Goal: Check status

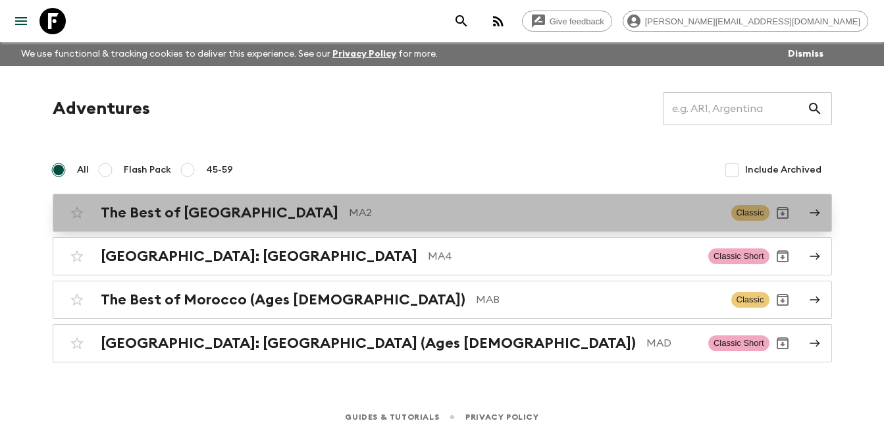
click at [219, 209] on h2 "The Best of [GEOGRAPHIC_DATA]" at bounding box center [220, 212] width 238 height 17
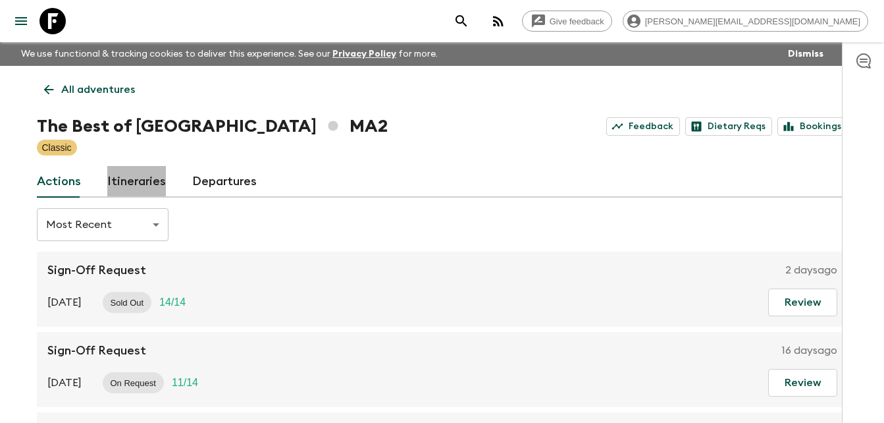
click at [137, 182] on link "Itineraries" at bounding box center [136, 182] width 59 height 32
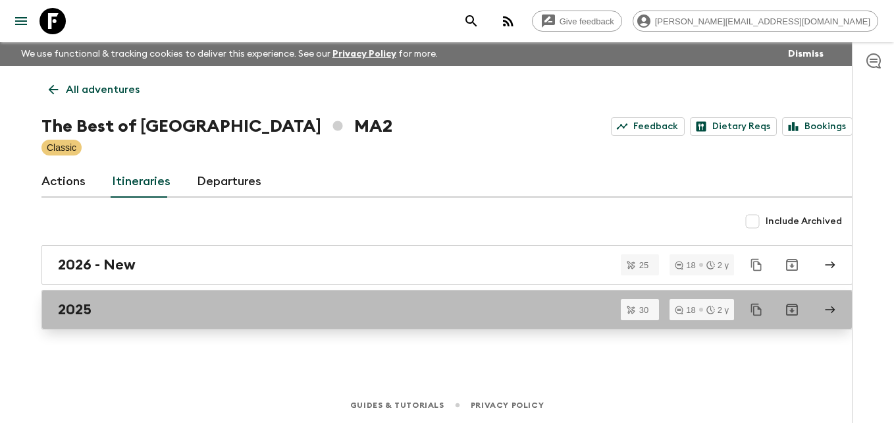
click at [92, 313] on div "2025" at bounding box center [434, 309] width 753 height 17
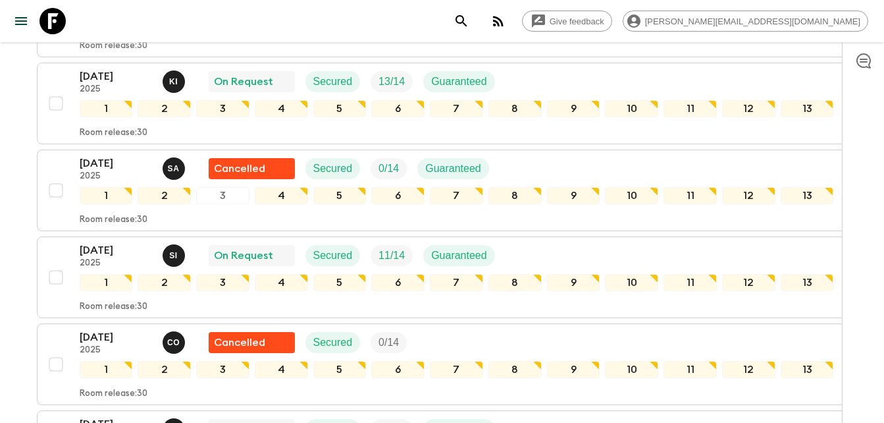
scroll to position [1526, 0]
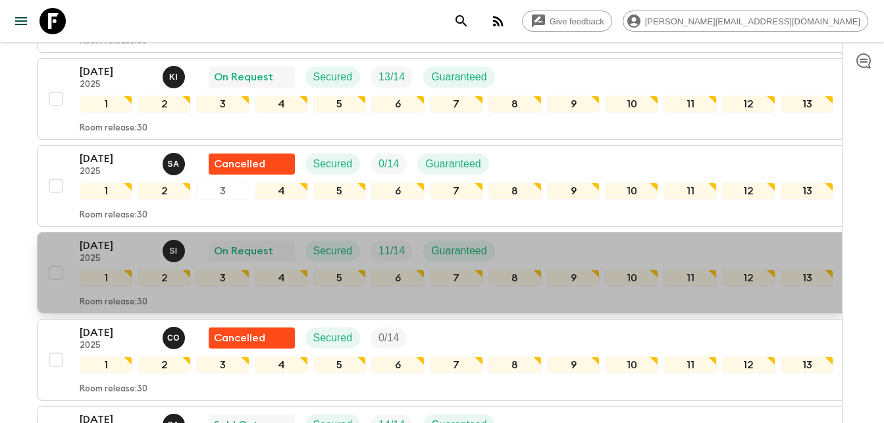
click at [104, 243] on p "[DATE]" at bounding box center [116, 246] width 72 height 16
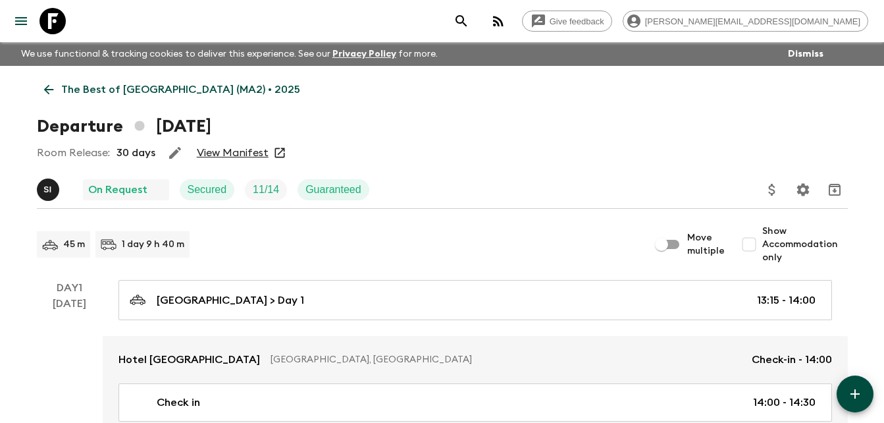
click at [236, 154] on link "View Manifest" at bounding box center [233, 152] width 72 height 13
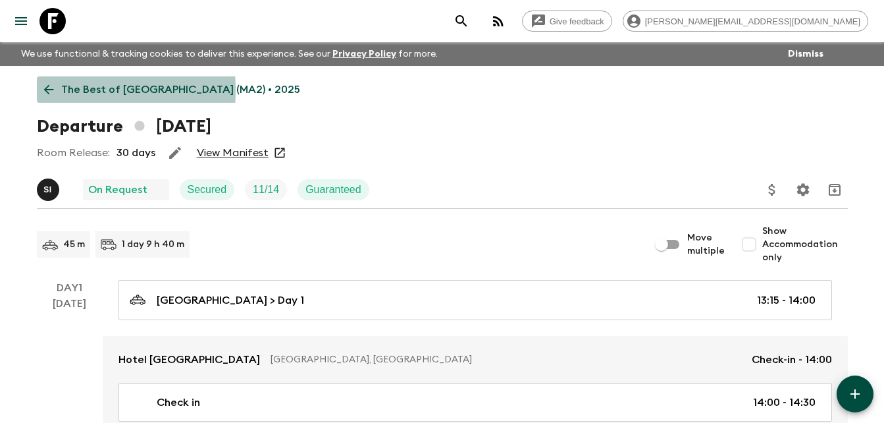
click at [43, 90] on icon at bounding box center [48, 89] width 14 height 14
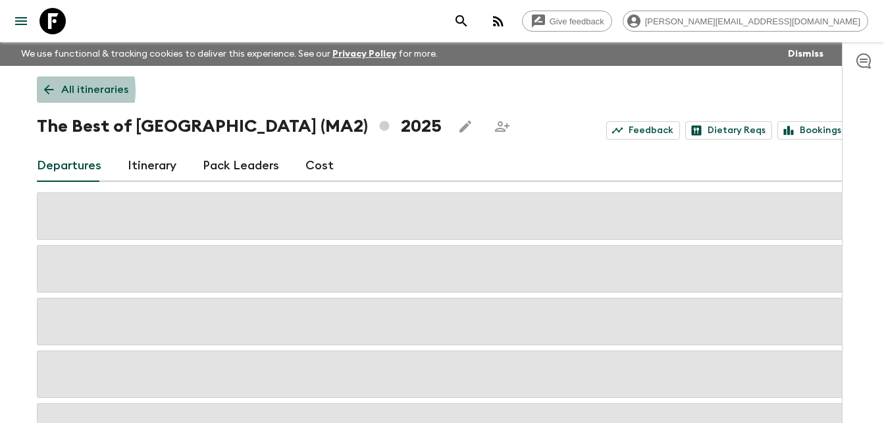
click at [43, 90] on icon at bounding box center [48, 89] width 14 height 14
